Goal: Find specific page/section: Find specific page/section

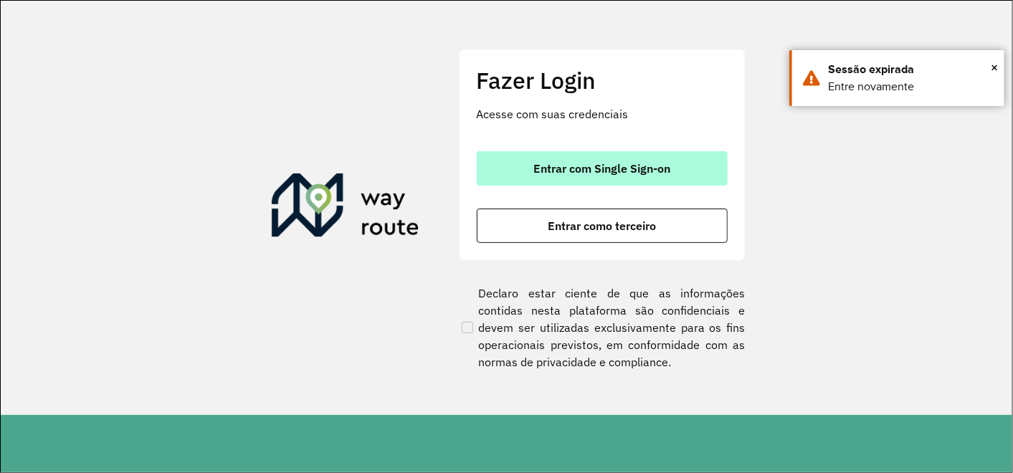
click at [618, 166] on span "Entrar com Single Sign-on" at bounding box center [601, 168] width 137 height 11
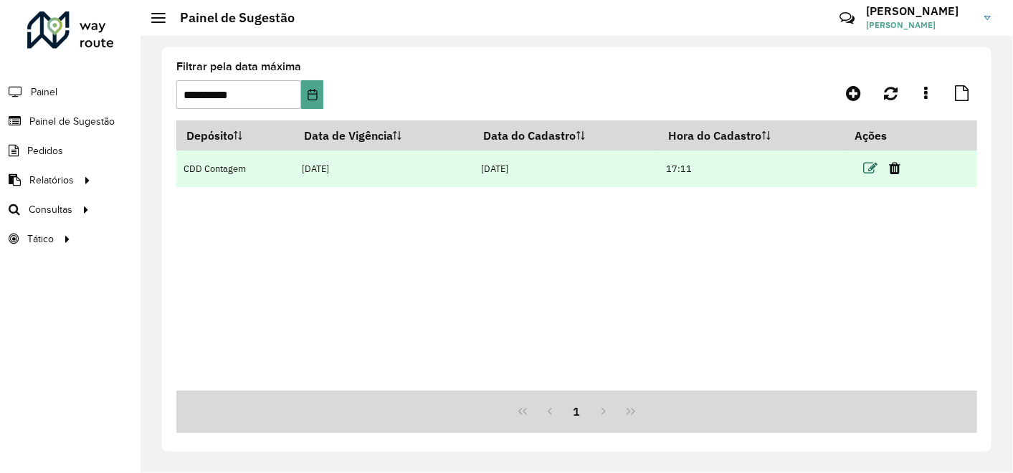
click at [874, 168] on icon at bounding box center [870, 168] width 14 height 14
